Goal: Transaction & Acquisition: Purchase product/service

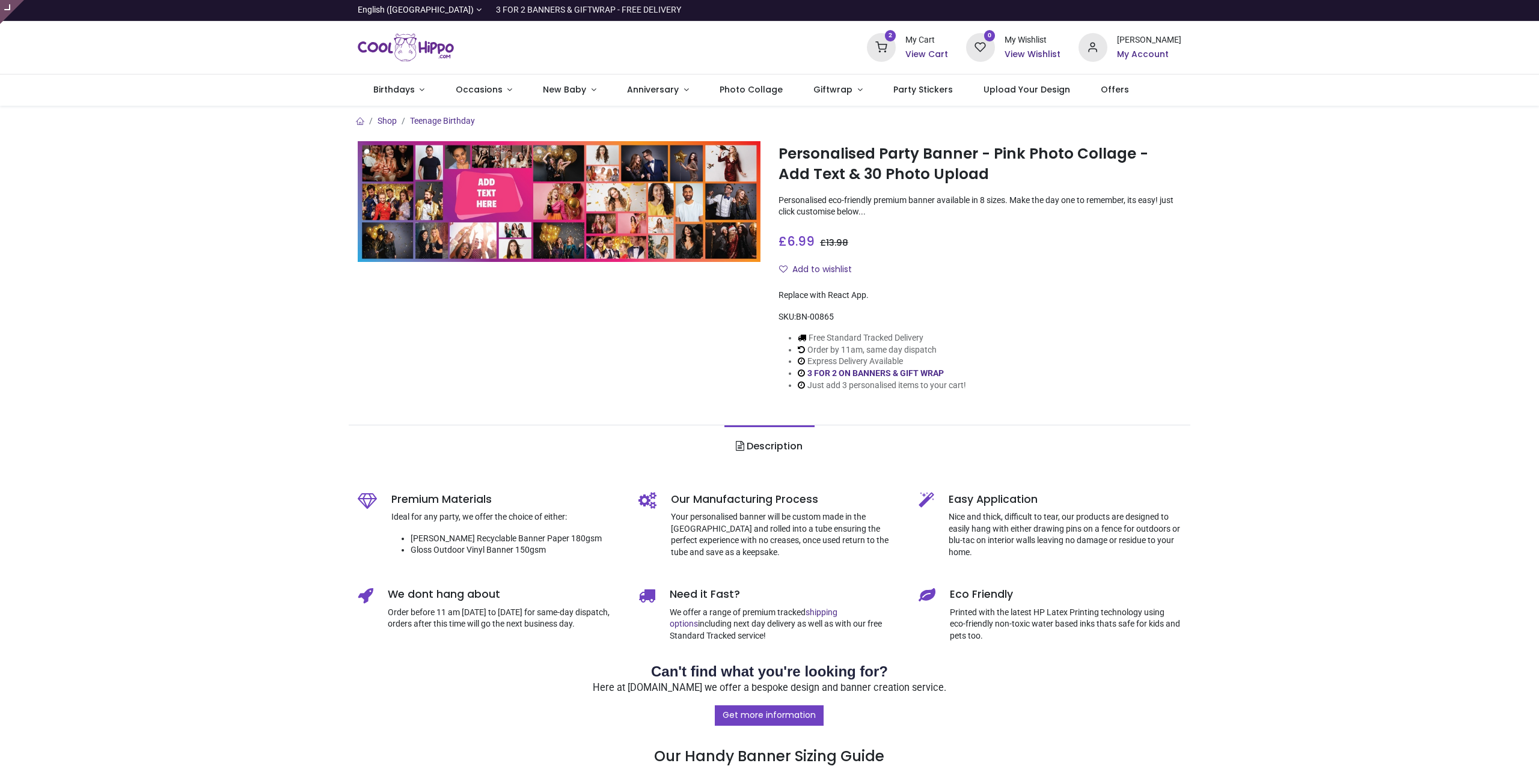
type input "**********"
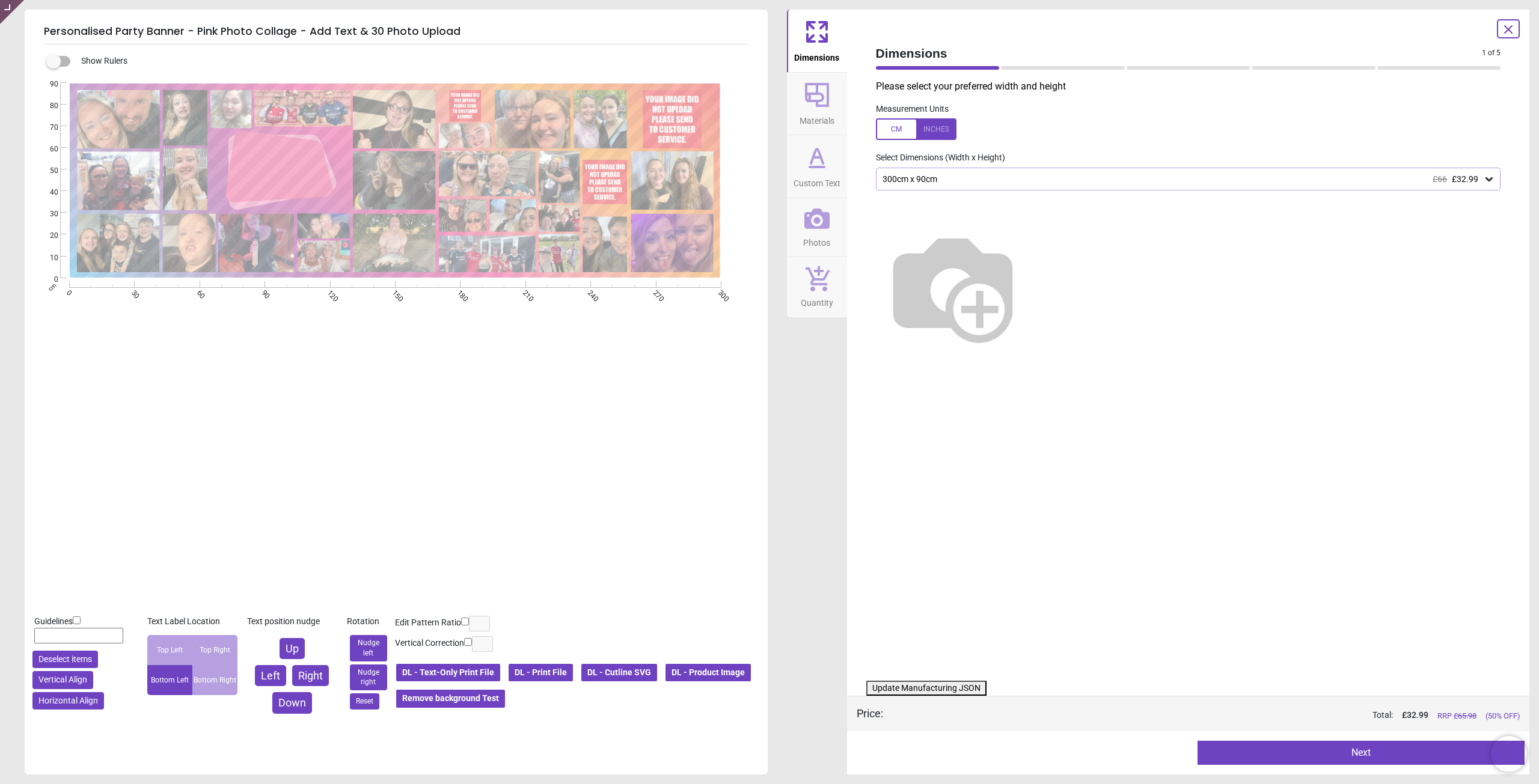
click at [825, 240] on span "Photos" at bounding box center [816, 240] width 27 height 18
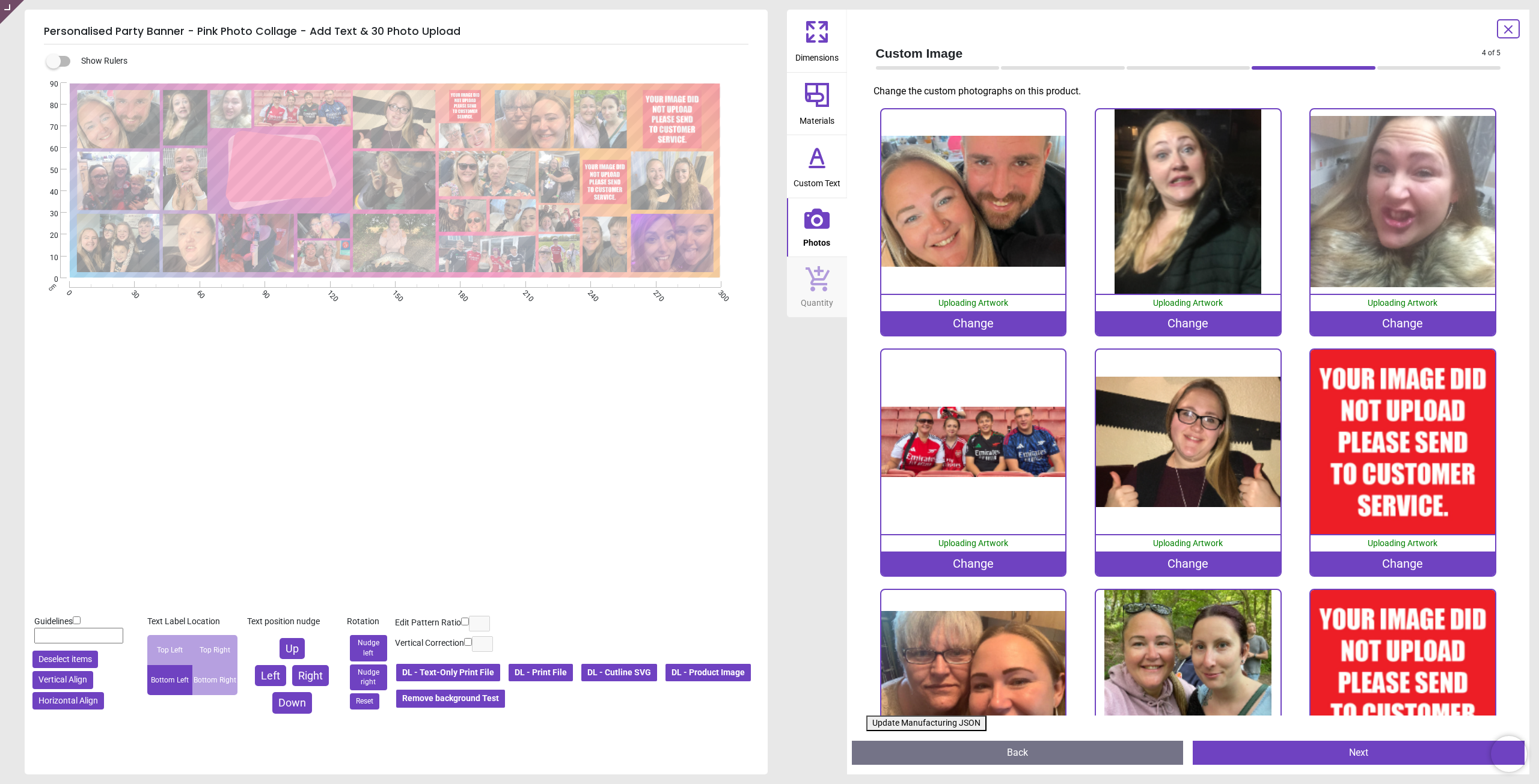
click at [1366, 561] on div "Change" at bounding box center [1402, 563] width 185 height 24
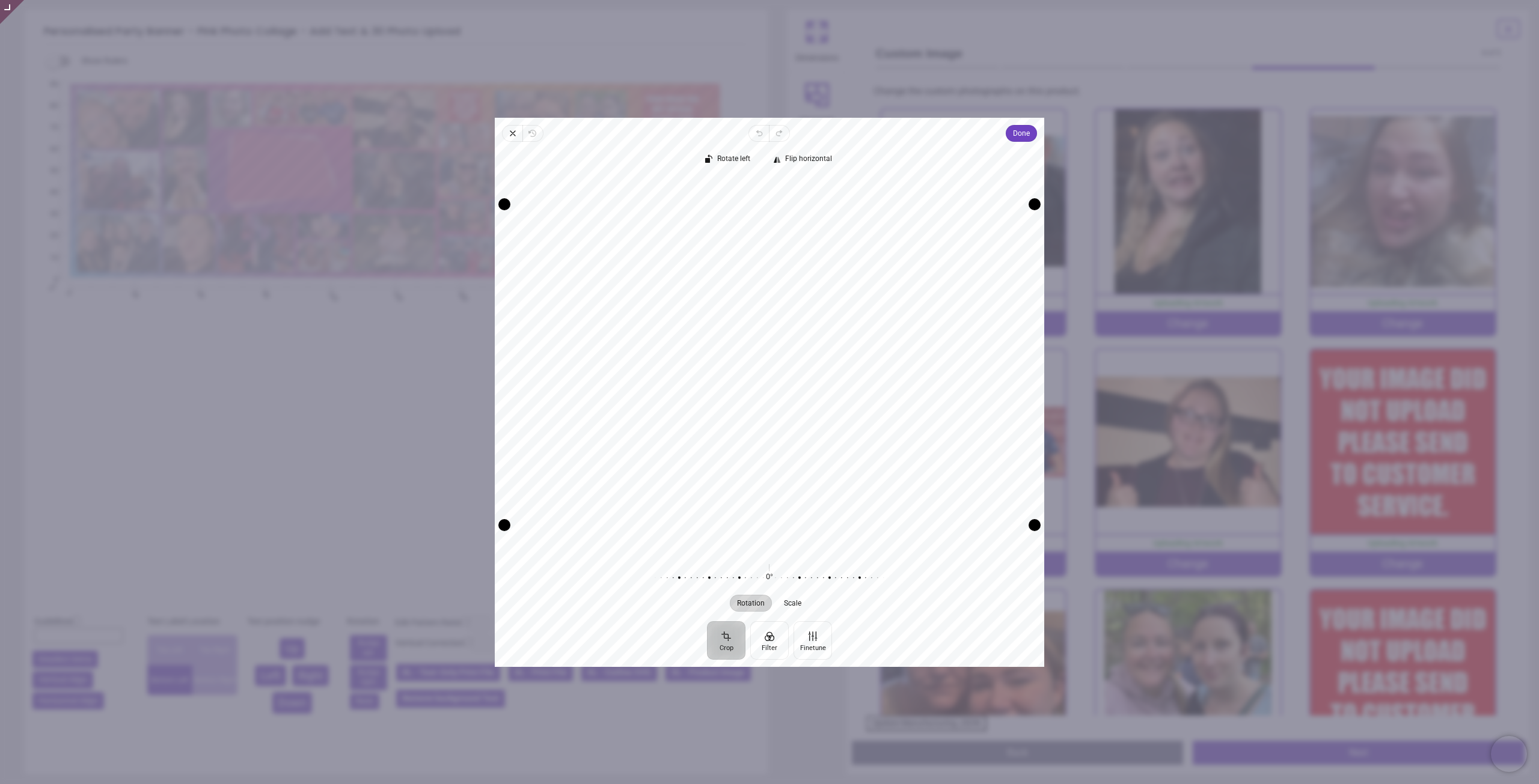
drag, startPoint x: 877, startPoint y: 392, endPoint x: 873, endPoint y: 416, distance: 24.3
click at [873, 416] on div "Recenter" at bounding box center [769, 364] width 530 height 374
drag, startPoint x: 849, startPoint y: 357, endPoint x: 846, endPoint y: 343, distance: 14.3
click at [846, 343] on div "Recenter" at bounding box center [769, 364] width 530 height 374
click at [1021, 138] on span "Done" at bounding box center [1022, 133] width 17 height 15
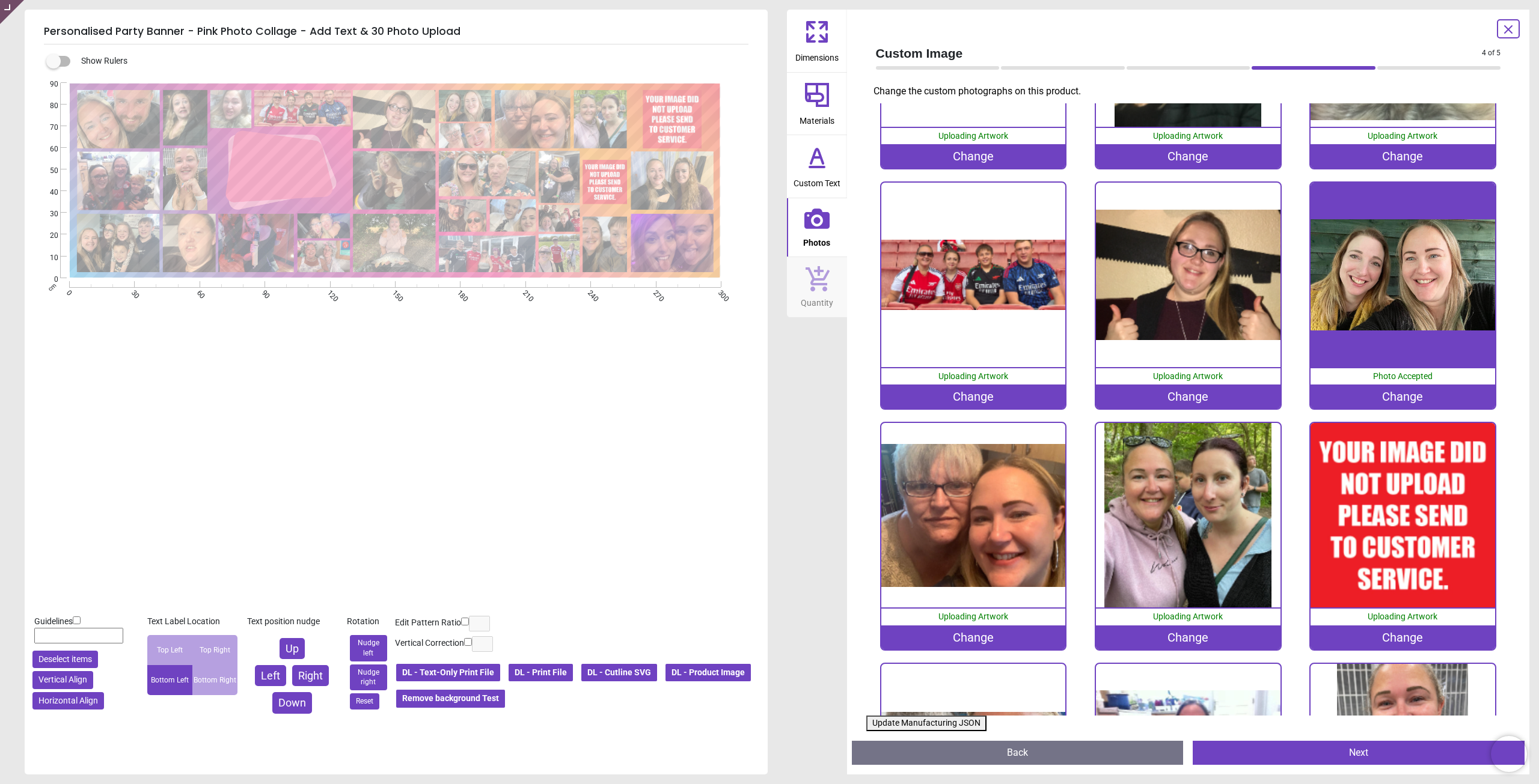
scroll to position [180, 0]
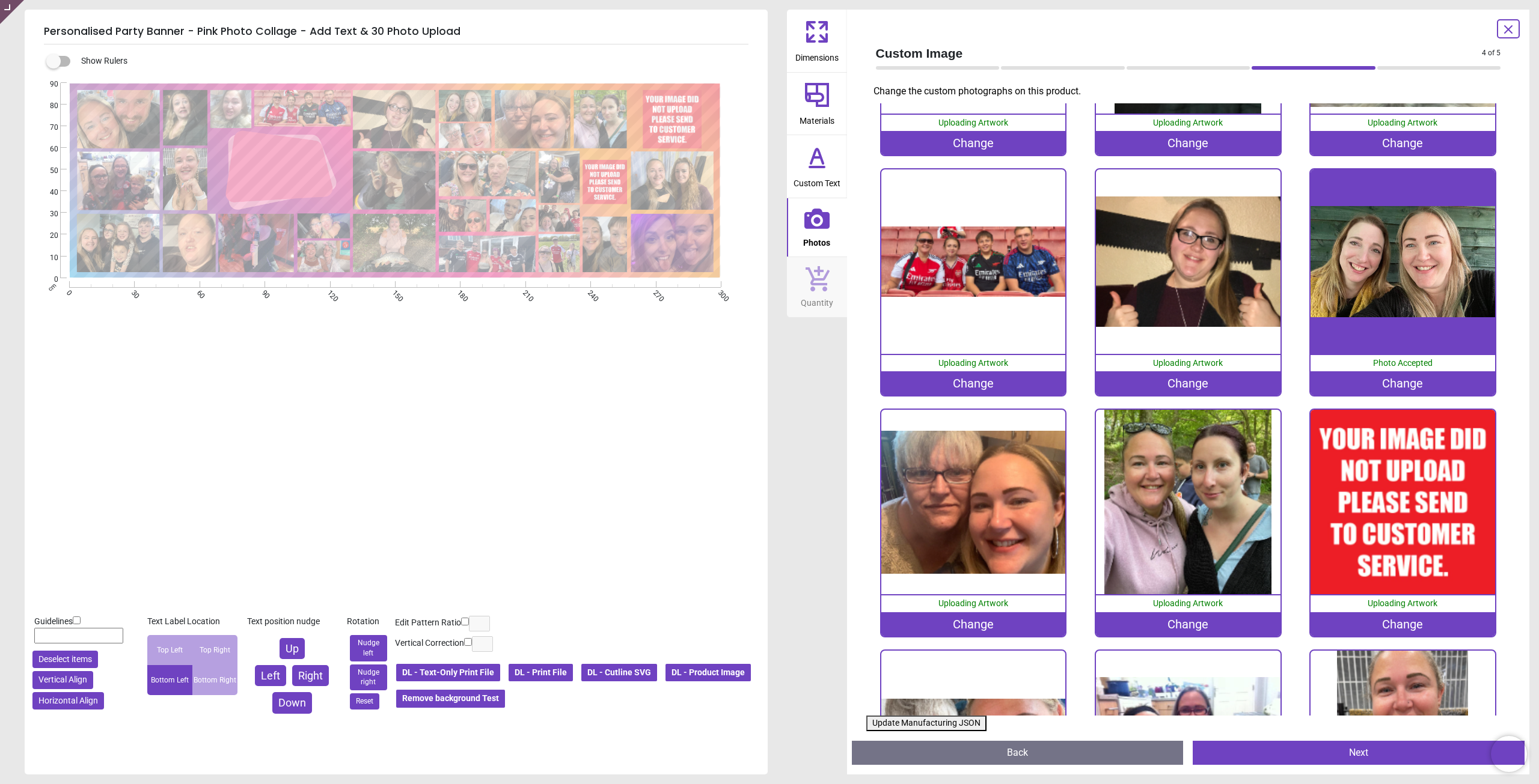
click at [1388, 618] on div "Change" at bounding box center [1402, 624] width 185 height 24
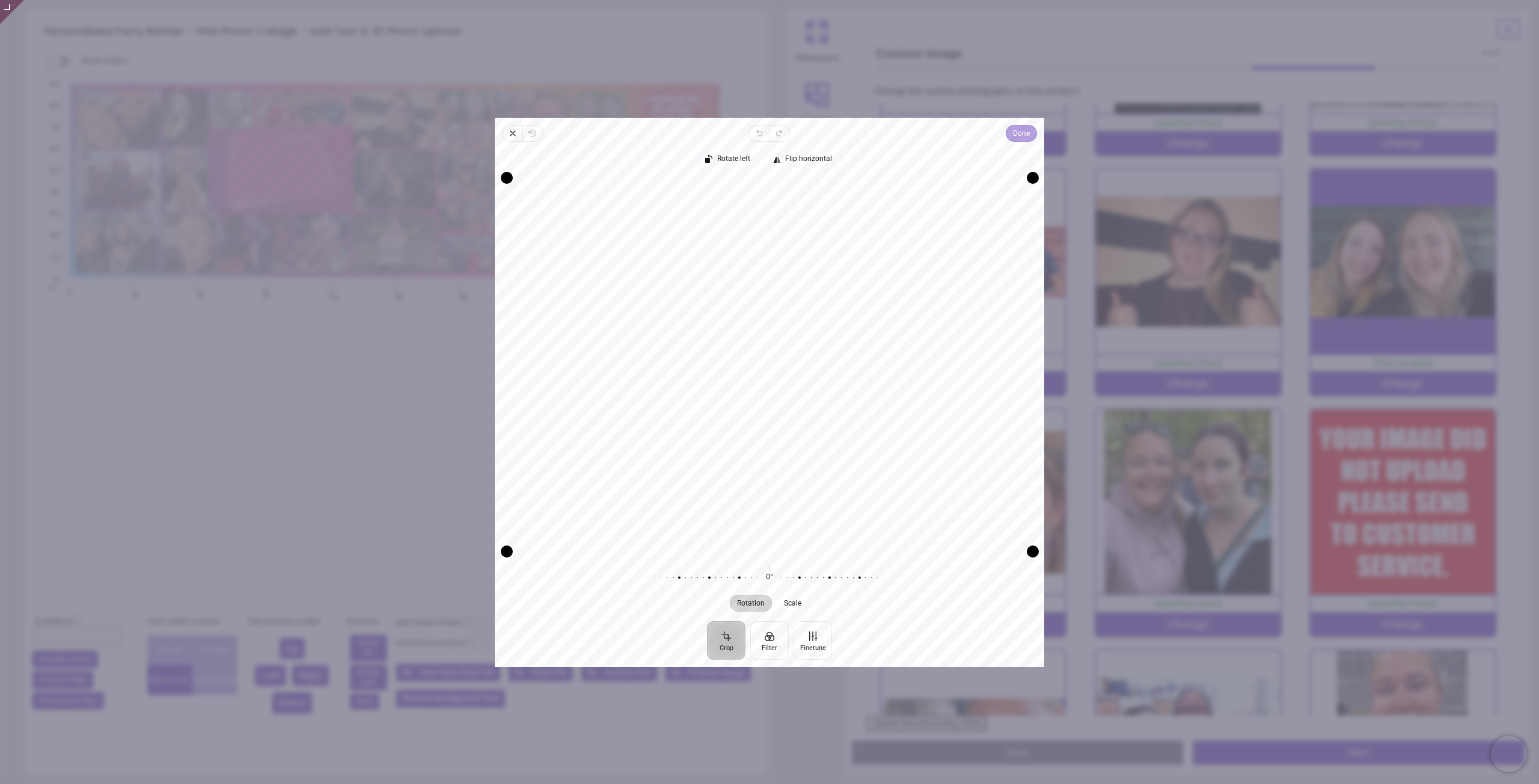
click at [1021, 140] on span "Done" at bounding box center [1022, 133] width 17 height 15
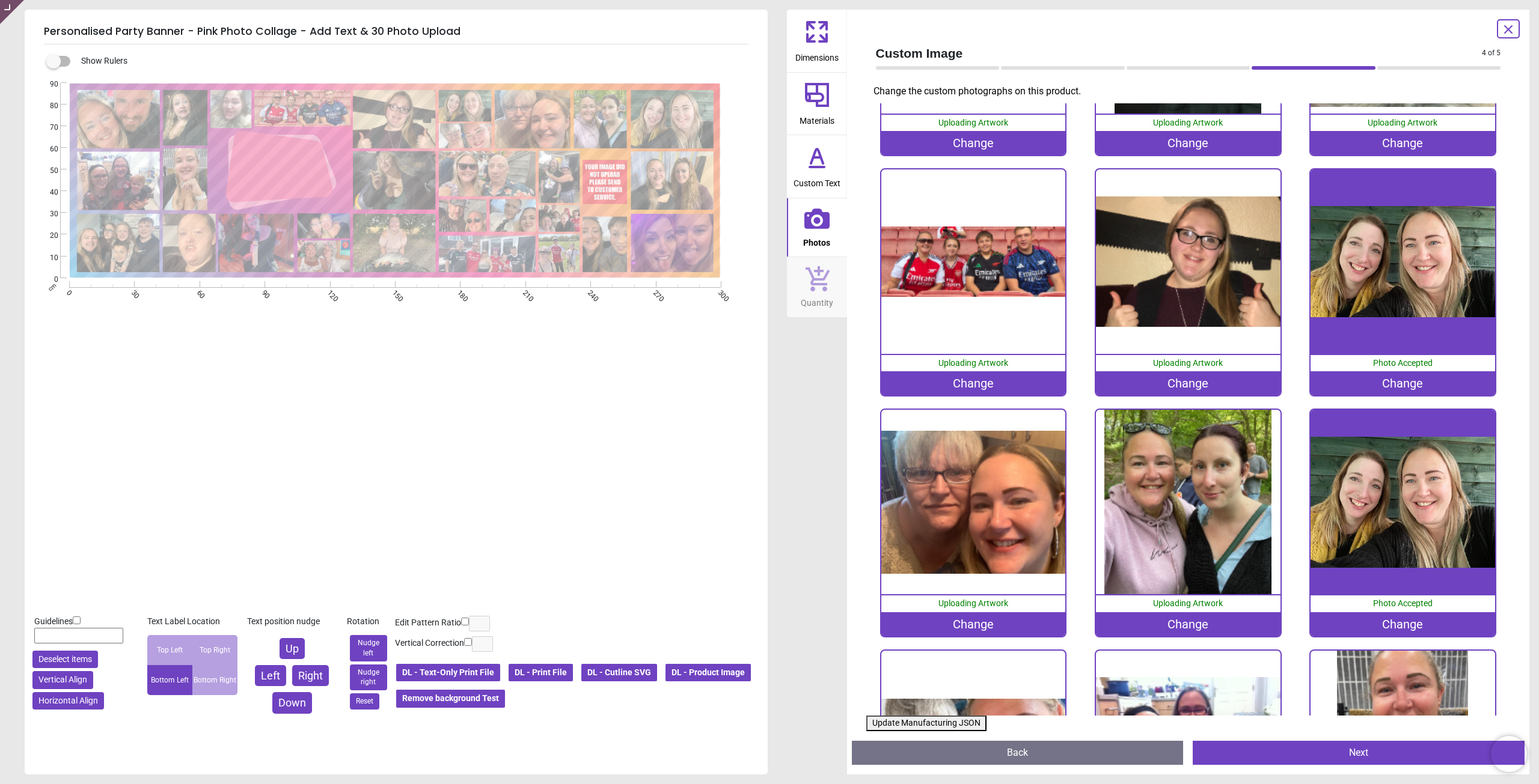
click at [1371, 391] on div "Change" at bounding box center [1402, 383] width 185 height 24
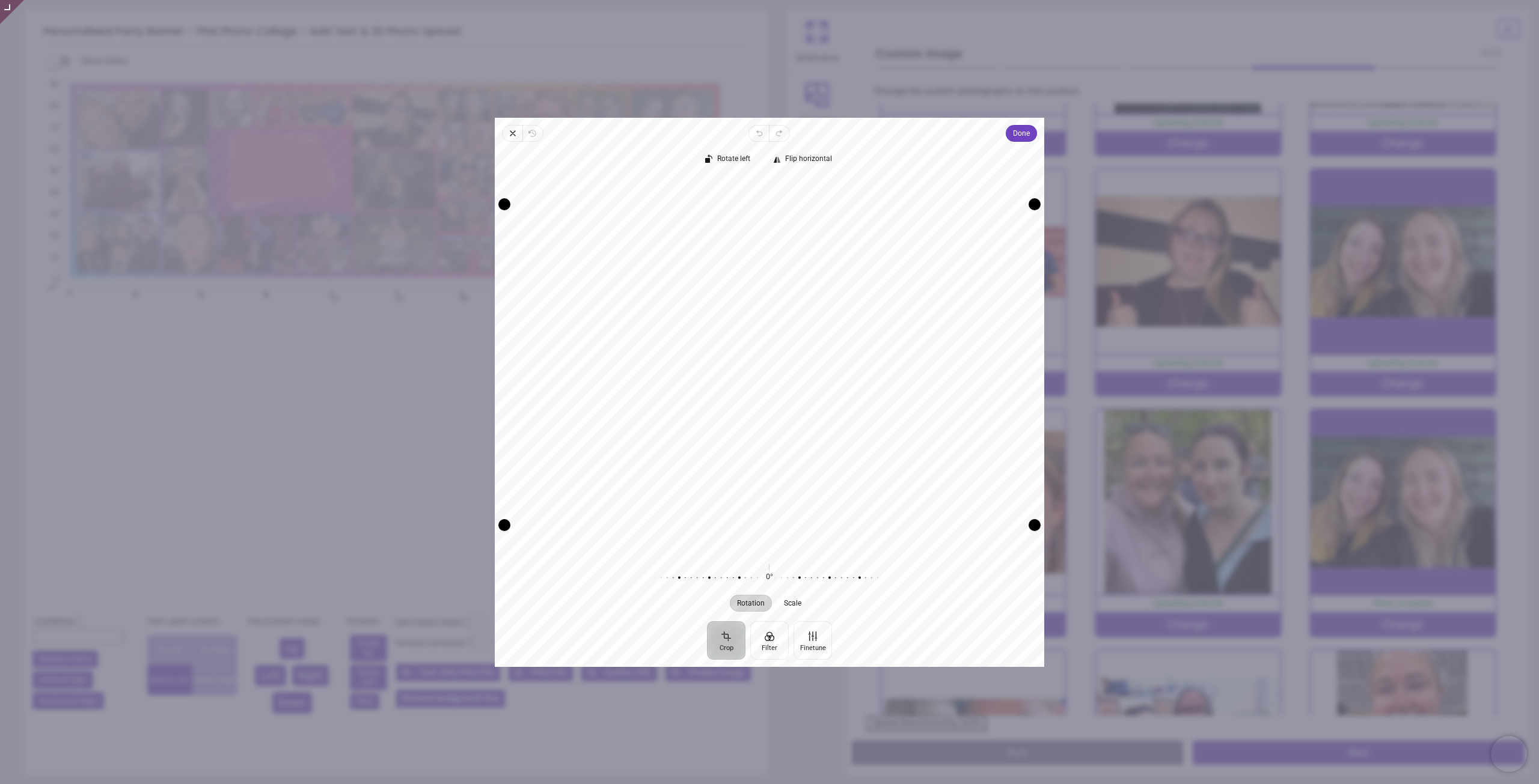
drag, startPoint x: 911, startPoint y: 361, endPoint x: 914, endPoint y: 295, distance: 66.1
click at [914, 295] on div "Recenter" at bounding box center [769, 364] width 530 height 374
click at [1015, 132] on span "Done" at bounding box center [1022, 133] width 17 height 15
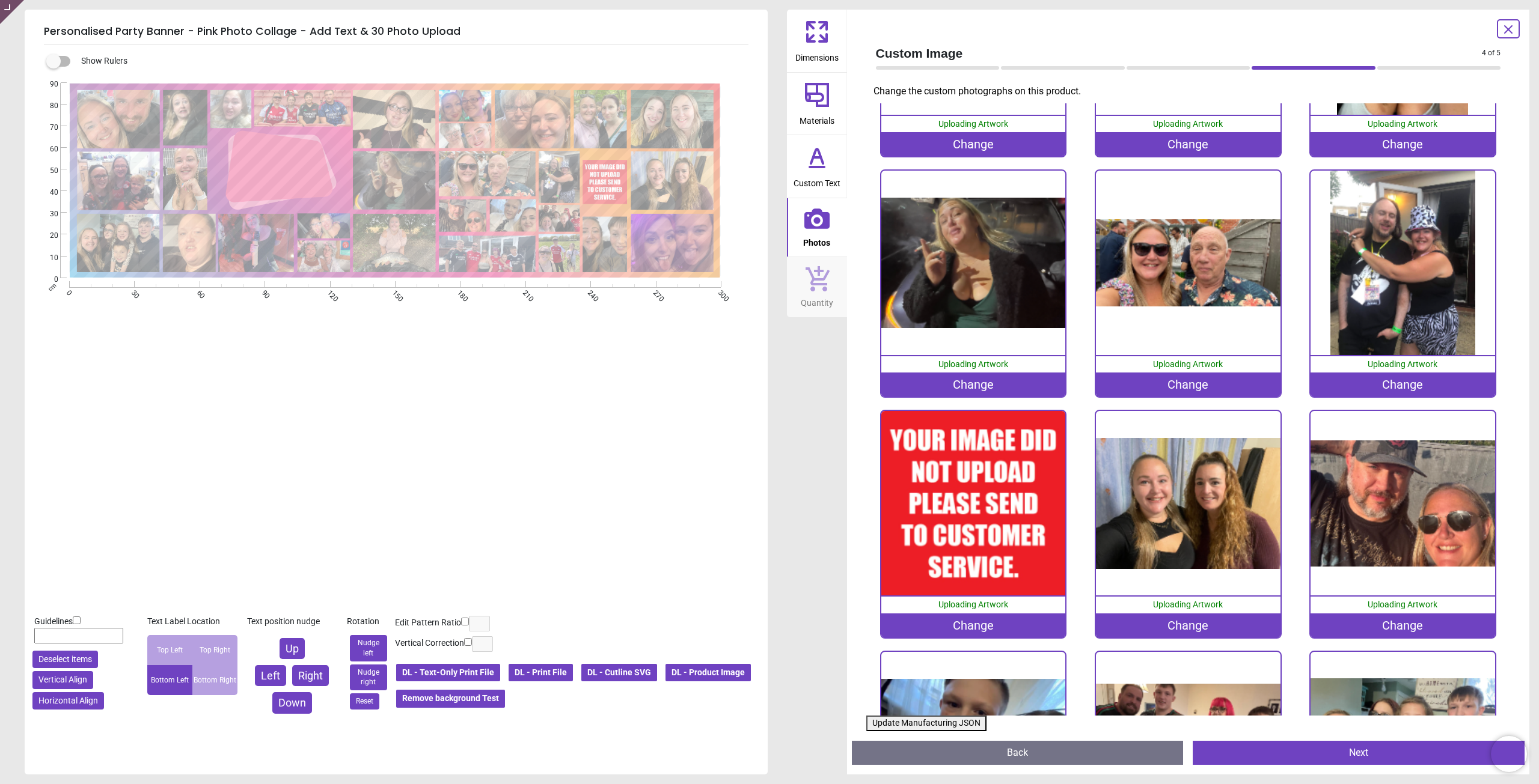
scroll to position [962, 0]
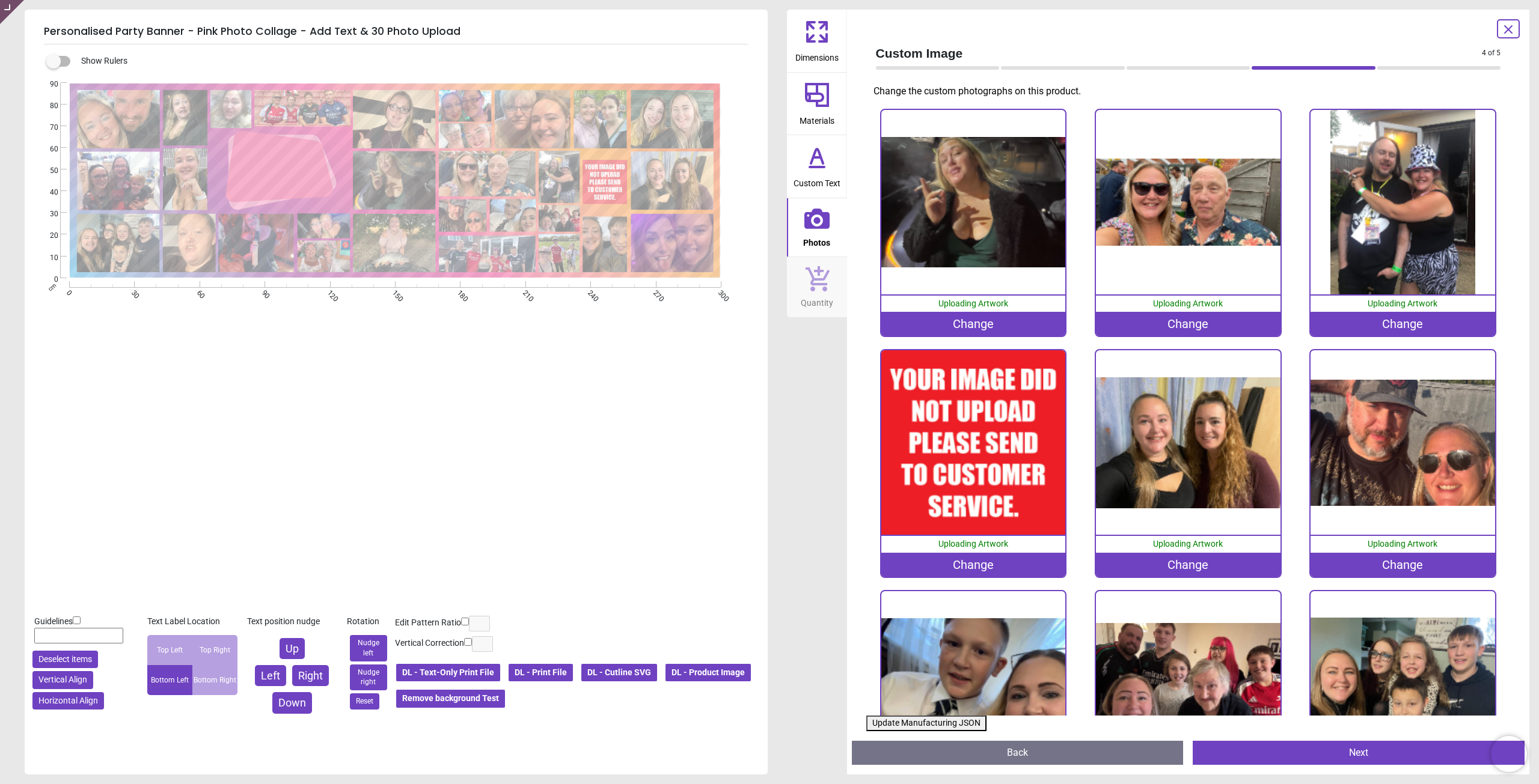
click at [989, 557] on div "Change" at bounding box center [974, 565] width 185 height 24
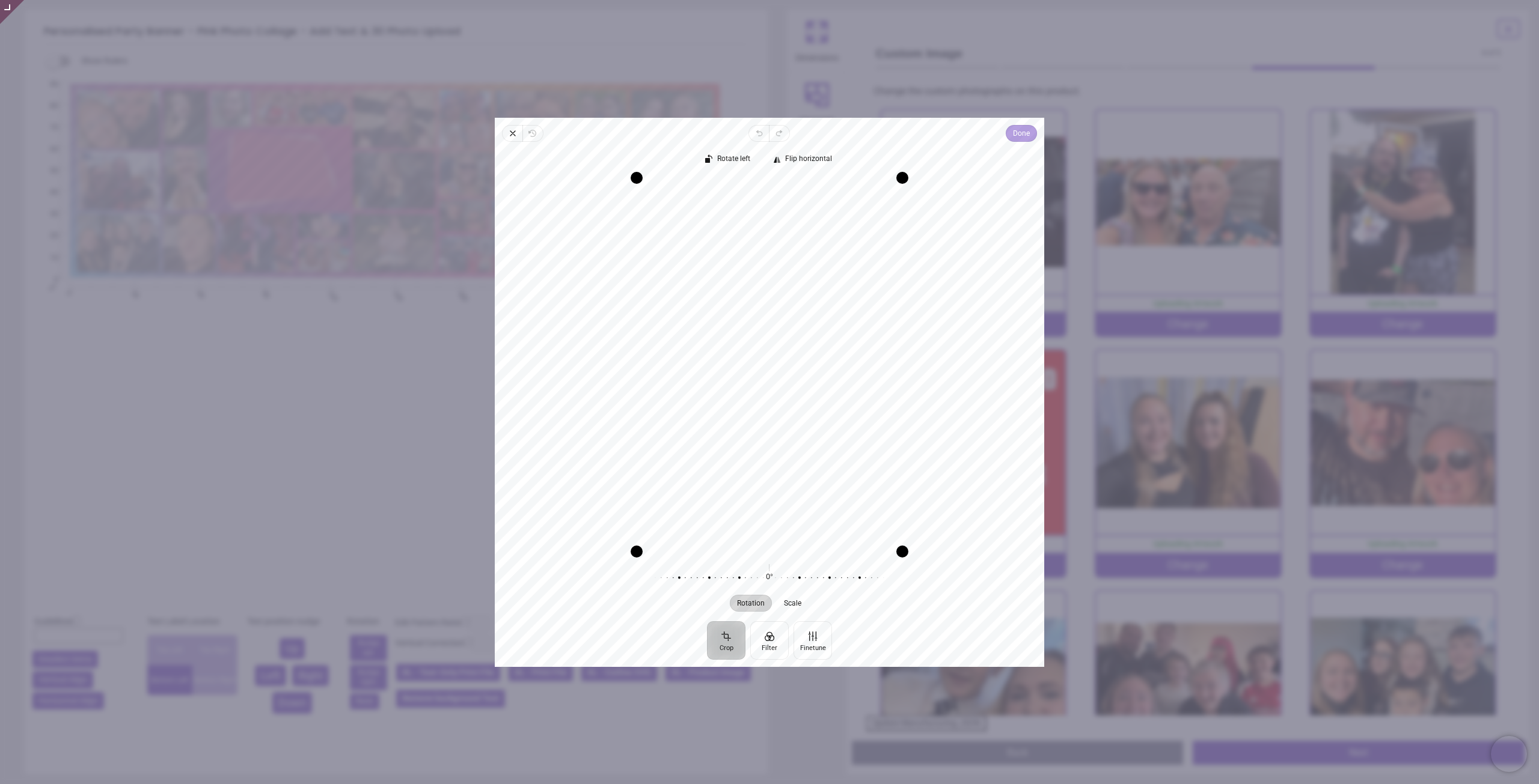
click at [1005, 135] on button "Done" at bounding box center [1021, 133] width 31 height 17
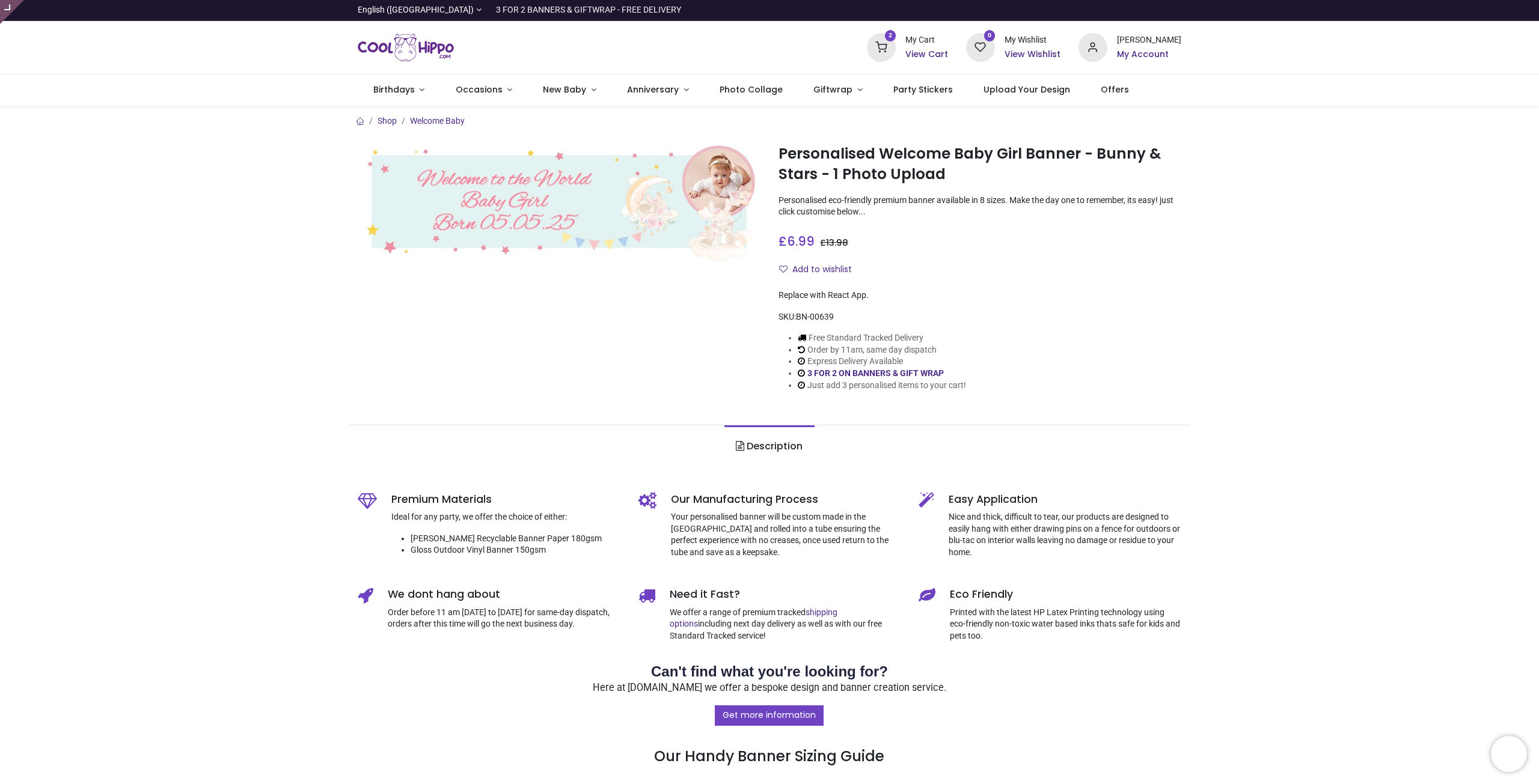
type input "**********"
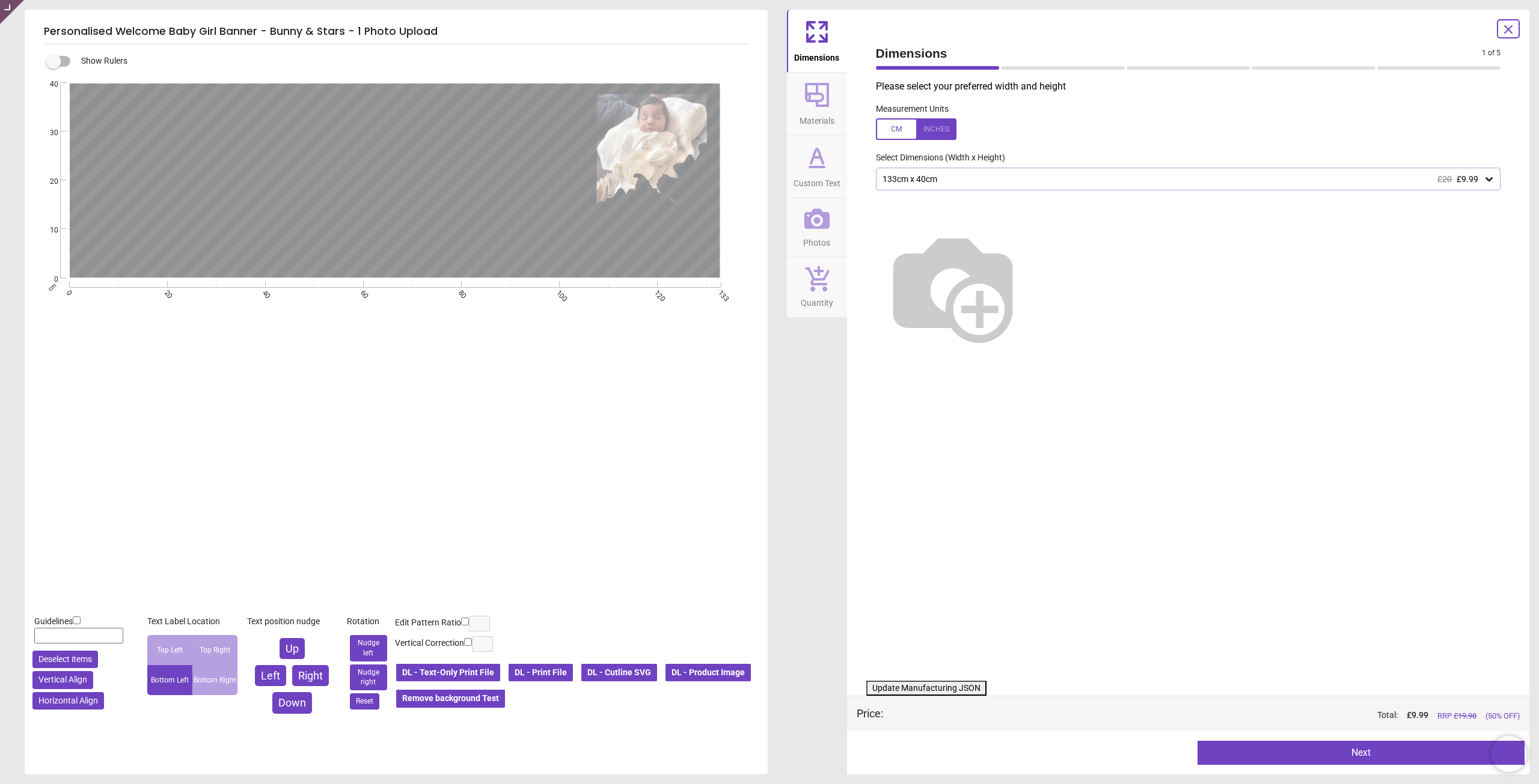
click at [930, 685] on button "Update Manufacturing JSON" at bounding box center [926, 689] width 120 height 16
click at [927, 685] on button "Update Manufacturing JSON" at bounding box center [926, 689] width 120 height 16
